Goal: Task Accomplishment & Management: Manage account settings

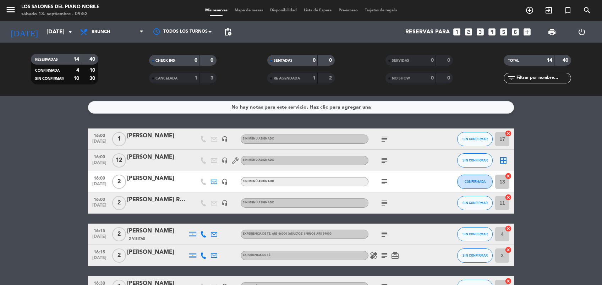
click at [75, 7] on div "Los Salones del Piano Nobile" at bounding box center [60, 7] width 78 height 7
drag, startPoint x: 76, startPoint y: 6, endPoint x: 26, endPoint y: 114, distance: 118.9
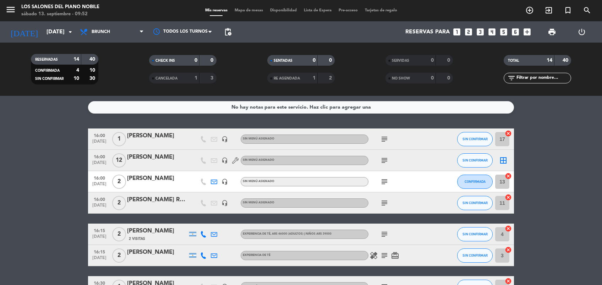
click at [26, 114] on div "No hay notas para este servicio. Haz clic para agregar una 16:00 [DATE] 1 [PERS…" at bounding box center [301, 190] width 602 height 189
click at [53, 33] on input "[DATE]" at bounding box center [80, 32] width 75 height 14
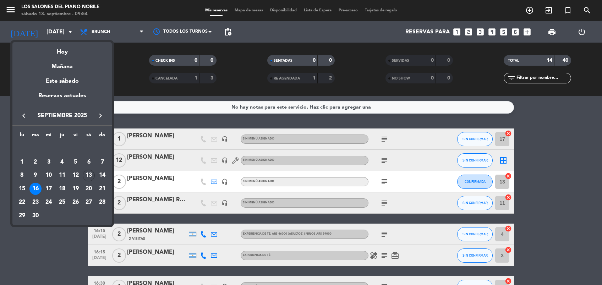
click at [105, 120] on div "keyboard_arrow_left septiembre 2025 keyboard_arrow_right" at bounding box center [61, 116] width 99 height 20
click at [103, 119] on icon "keyboard_arrow_right" at bounding box center [100, 116] width 9 height 9
click at [101, 162] on div "5" at bounding box center [102, 162] width 12 height 12
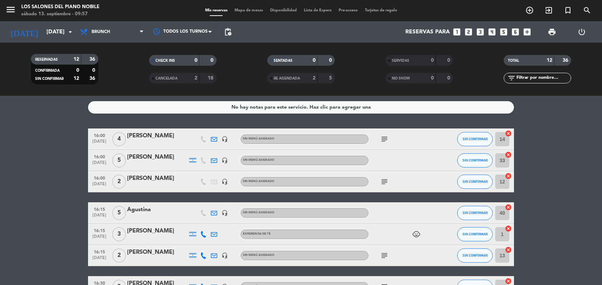
click at [43, 40] on div "[DATE] [DATE] arrow_drop_down" at bounding box center [40, 31] width 71 height 21
click at [45, 35] on input "[DATE]" at bounding box center [80, 32] width 75 height 14
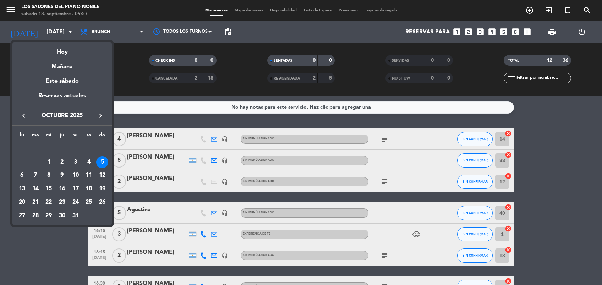
click at [27, 119] on icon "keyboard_arrow_left" at bounding box center [24, 116] width 9 height 9
click at [79, 159] on div "8" at bounding box center [76, 162] width 12 height 12
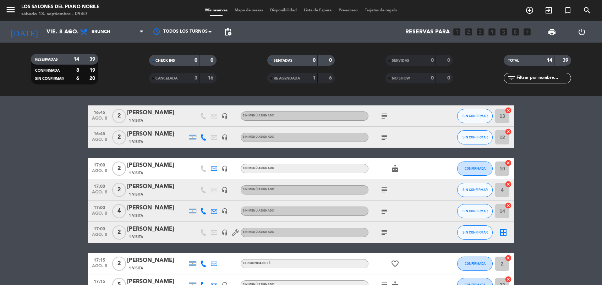
scroll to position [107, 0]
click at [386, 186] on icon "subject" at bounding box center [384, 189] width 9 height 9
click at [384, 207] on icon "subject" at bounding box center [384, 211] width 9 height 9
click at [385, 230] on icon "subject" at bounding box center [384, 232] width 9 height 9
click at [384, 136] on icon "subject" at bounding box center [384, 137] width 9 height 9
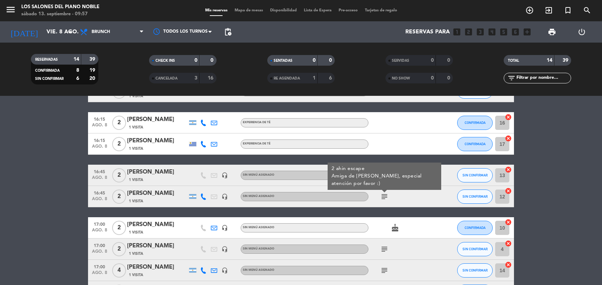
scroll to position [47, 0]
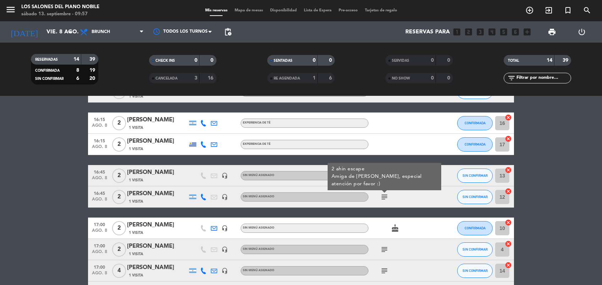
click at [521, 162] on bookings-row "16:00 [DATE] 8 17:00hs [PERSON_NAME] 1 Visita headset_mic Sin menú asignado sub…" at bounding box center [301, 255] width 602 height 348
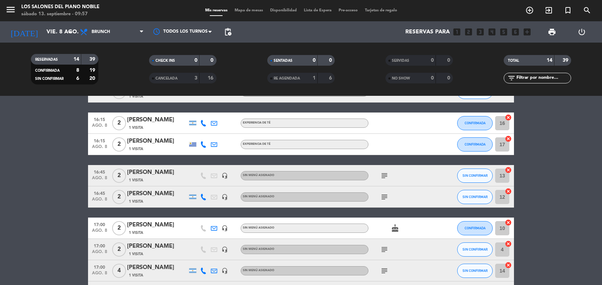
click at [386, 176] on icon "subject" at bounding box center [384, 176] width 9 height 9
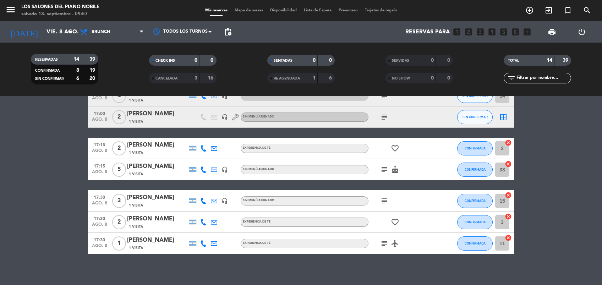
scroll to position [227, 0]
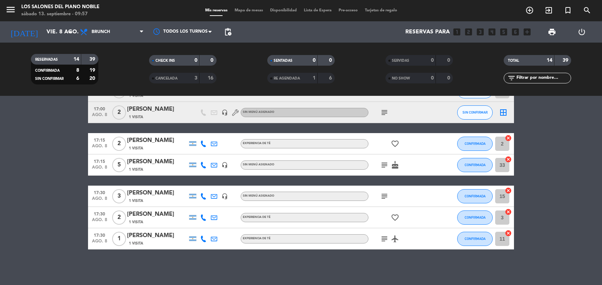
click at [384, 193] on icon "subject" at bounding box center [384, 196] width 9 height 9
click at [384, 242] on icon "subject" at bounding box center [384, 239] width 9 height 9
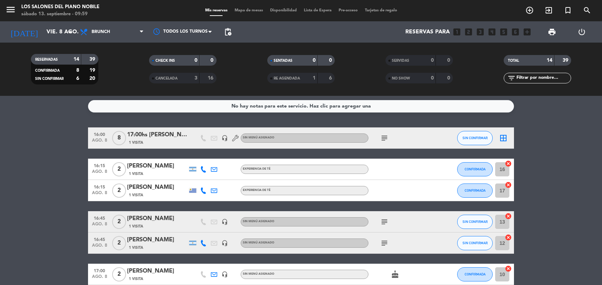
scroll to position [0, 0]
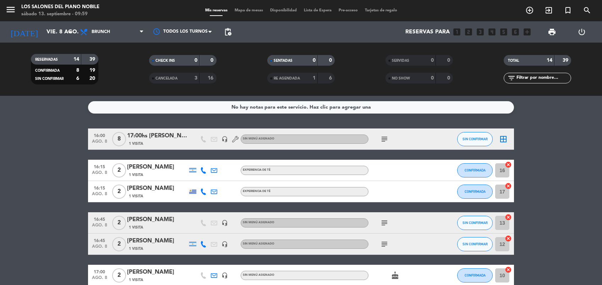
click at [54, 29] on input "vie. 8 ago." at bounding box center [80, 32] width 75 height 14
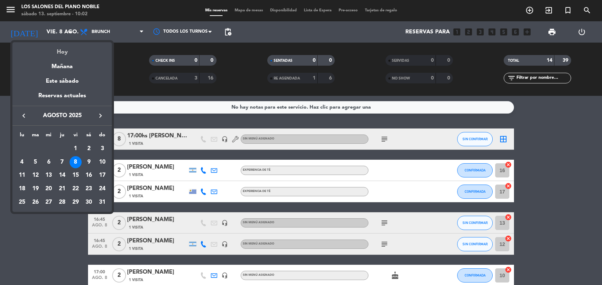
click at [61, 47] on div "Hoy" at bounding box center [61, 49] width 99 height 15
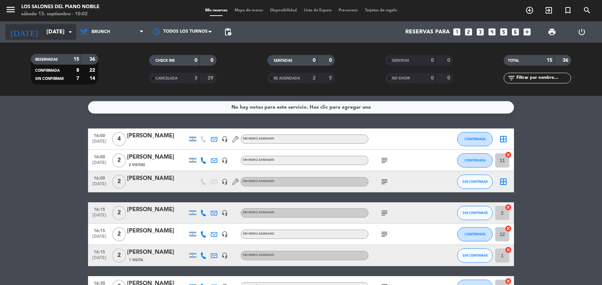
click at [67, 32] on icon "arrow_drop_down" at bounding box center [70, 32] width 9 height 9
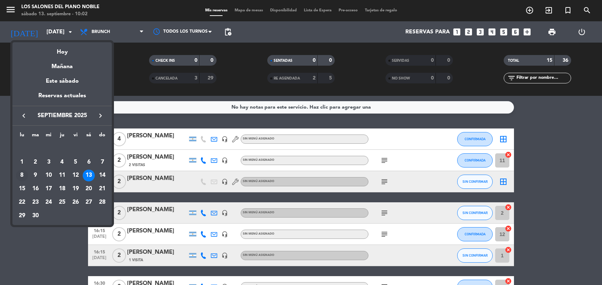
click at [26, 172] on div "8" at bounding box center [22, 176] width 12 height 12
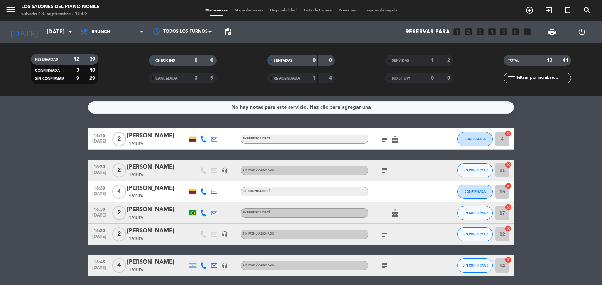
click at [199, 81] on div "CANCELADA 3 9" at bounding box center [182, 78] width 67 height 11
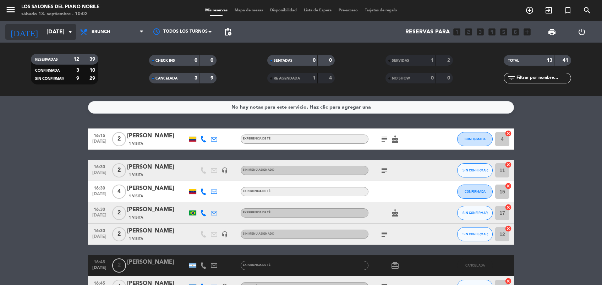
click at [44, 27] on input "[DATE]" at bounding box center [80, 32] width 75 height 14
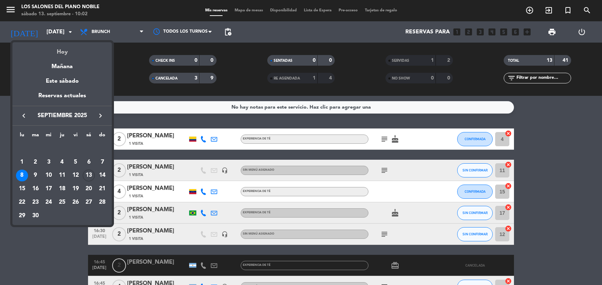
click at [57, 47] on div "Hoy" at bounding box center [61, 49] width 99 height 15
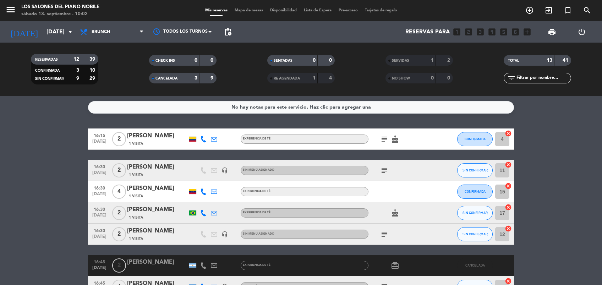
type input "[DATE]"
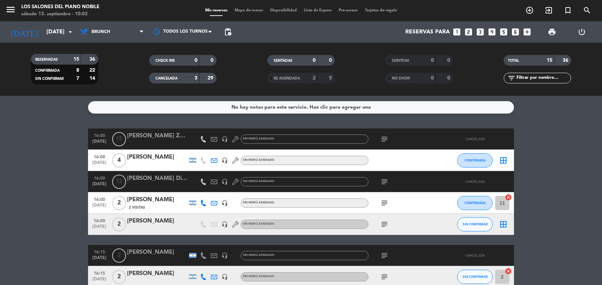
click at [198, 80] on div "CANCELADA 3 29" at bounding box center [182, 78] width 67 height 11
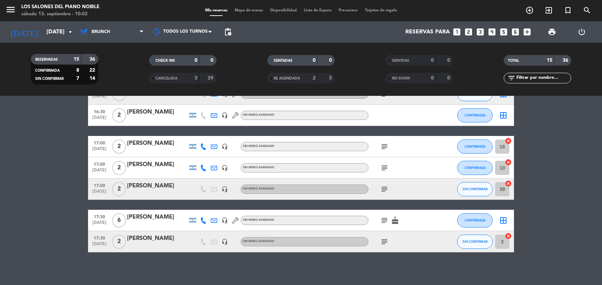
scroll to position [238, 0]
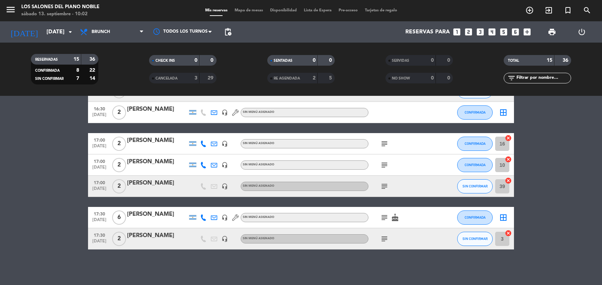
click at [382, 183] on icon "subject" at bounding box center [384, 186] width 9 height 9
click at [385, 212] on div "subject cake" at bounding box center [401, 217] width 64 height 21
drag, startPoint x: 385, startPoint y: 212, endPoint x: 385, endPoint y: 218, distance: 5.7
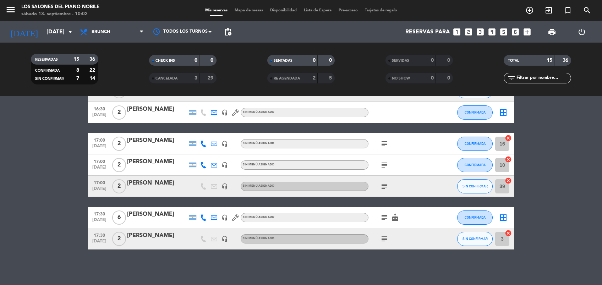
click at [385, 218] on icon "subject" at bounding box center [384, 217] width 9 height 9
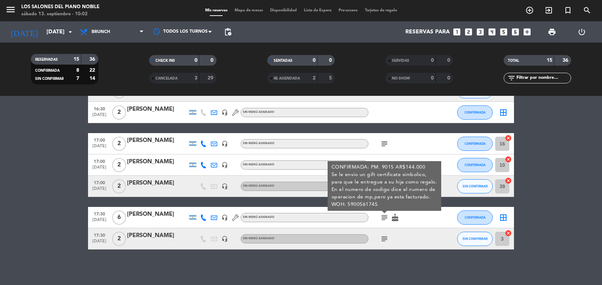
click at [383, 143] on icon "subject" at bounding box center [384, 144] width 9 height 9
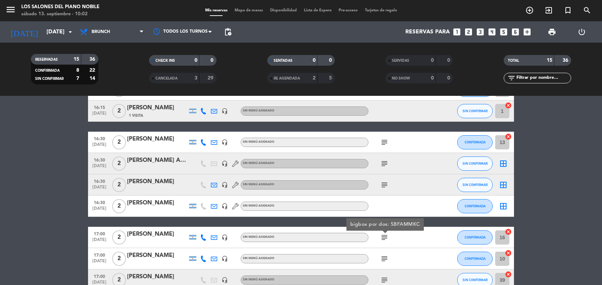
scroll to position [143, 0]
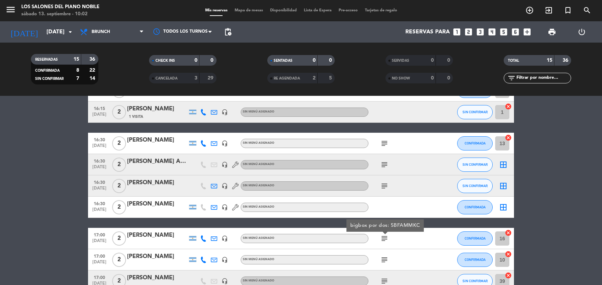
click at [167, 164] on div "[PERSON_NAME] Azul de los [PERSON_NAME]" at bounding box center [157, 161] width 60 height 9
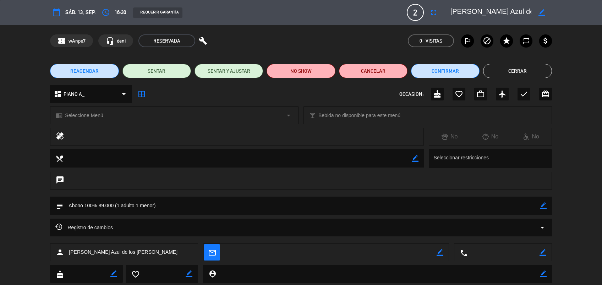
click at [108, 75] on button "REAGENDAR" at bounding box center [84, 71] width 69 height 14
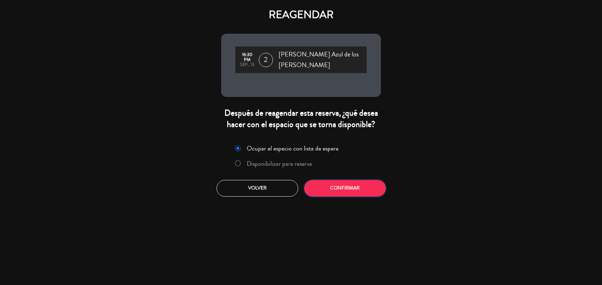
click at [340, 180] on button "Confirmar" at bounding box center [345, 188] width 82 height 17
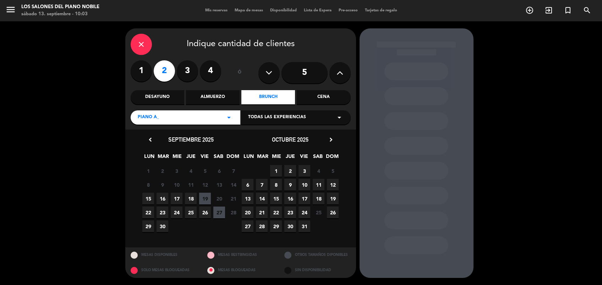
click at [148, 42] on div "close" at bounding box center [141, 44] width 21 height 21
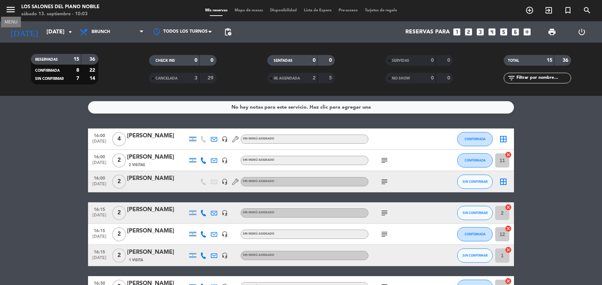
click at [11, 8] on icon "menu" at bounding box center [10, 9] width 11 height 11
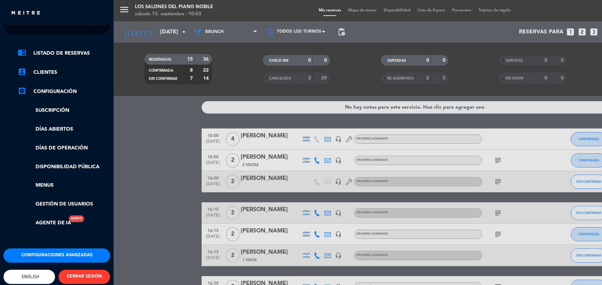
scroll to position [25, 0]
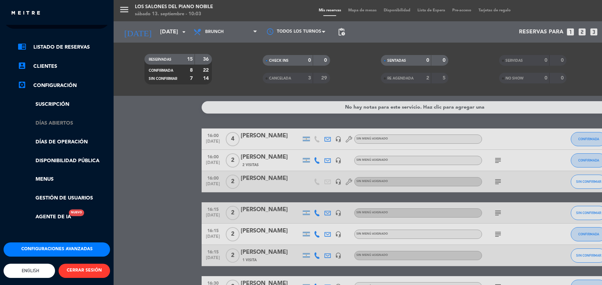
click at [65, 120] on link "Días abiertos" at bounding box center [64, 123] width 92 height 8
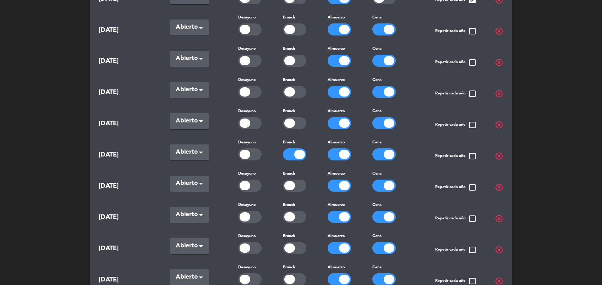
scroll to position [123, 0]
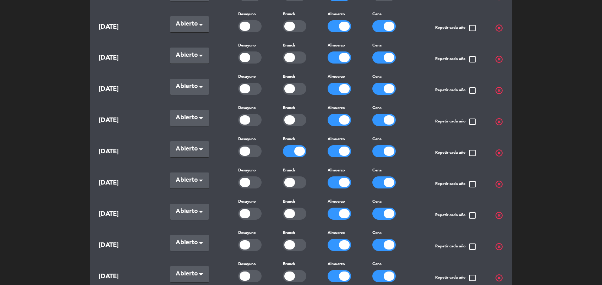
click at [297, 240] on div at bounding box center [294, 245] width 23 height 12
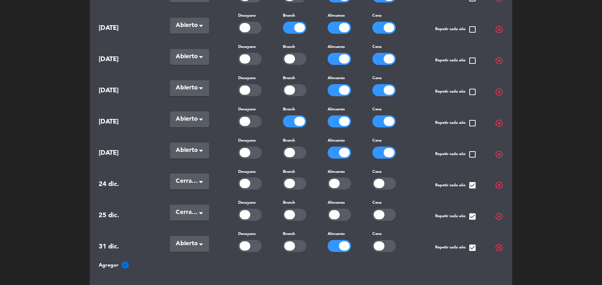
scroll to position [361, 0]
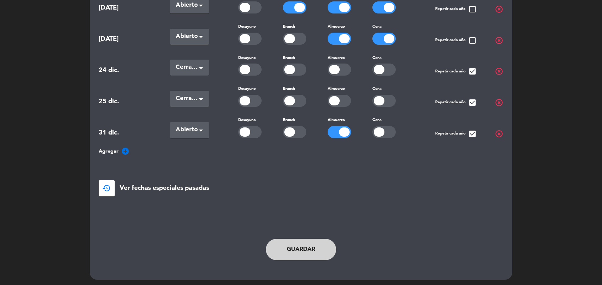
click at [304, 254] on button "Guardar" at bounding box center [301, 249] width 70 height 21
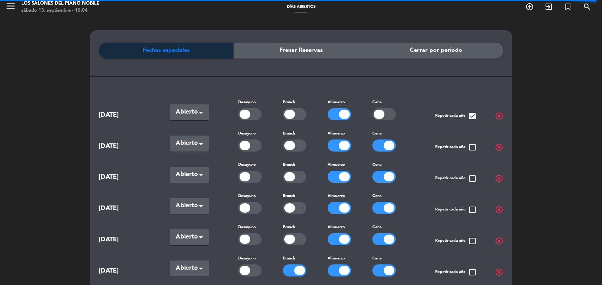
scroll to position [0, 0]
